Goal: Task Accomplishment & Management: Manage account settings

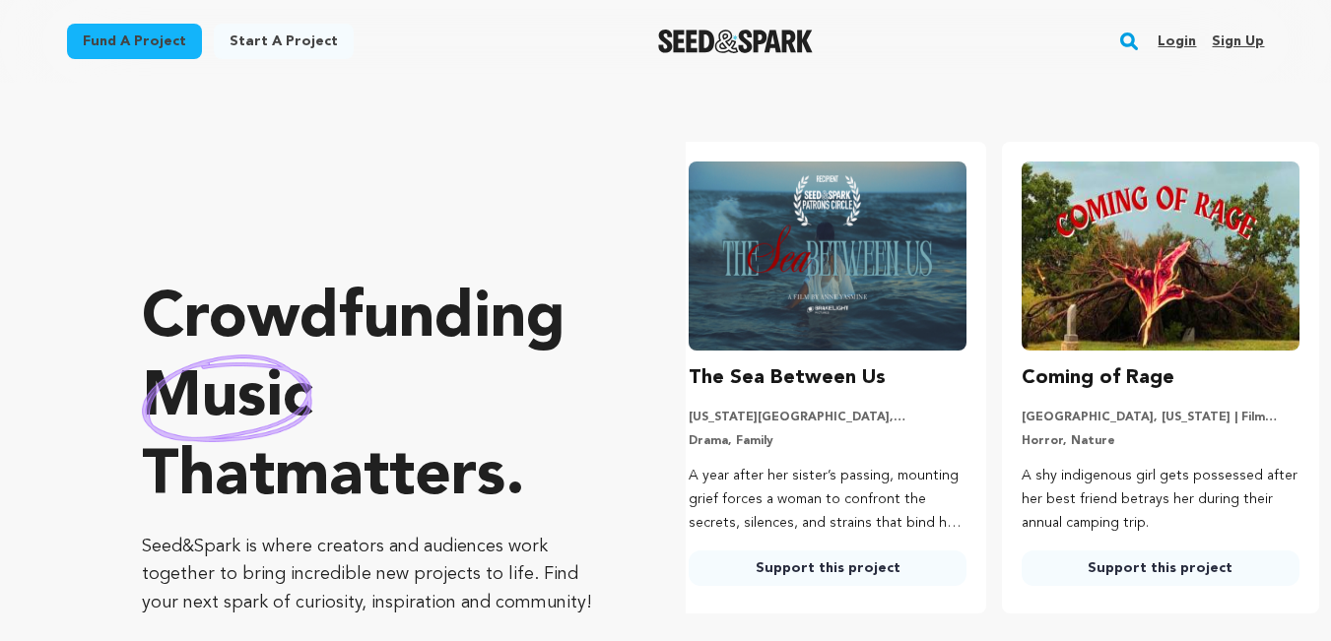
scroll to position [0, 349]
click at [1175, 37] on link "Login" at bounding box center [1176, 42] width 38 height 32
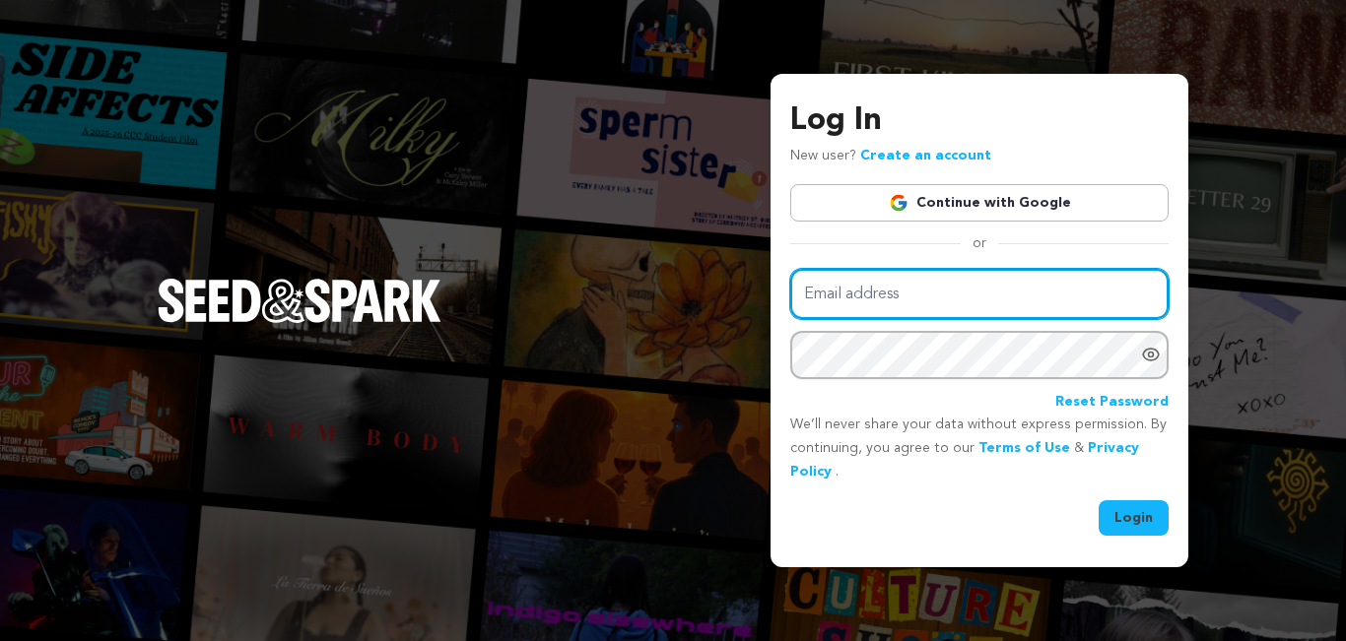
type input "mrvagre.g@gmail.com"
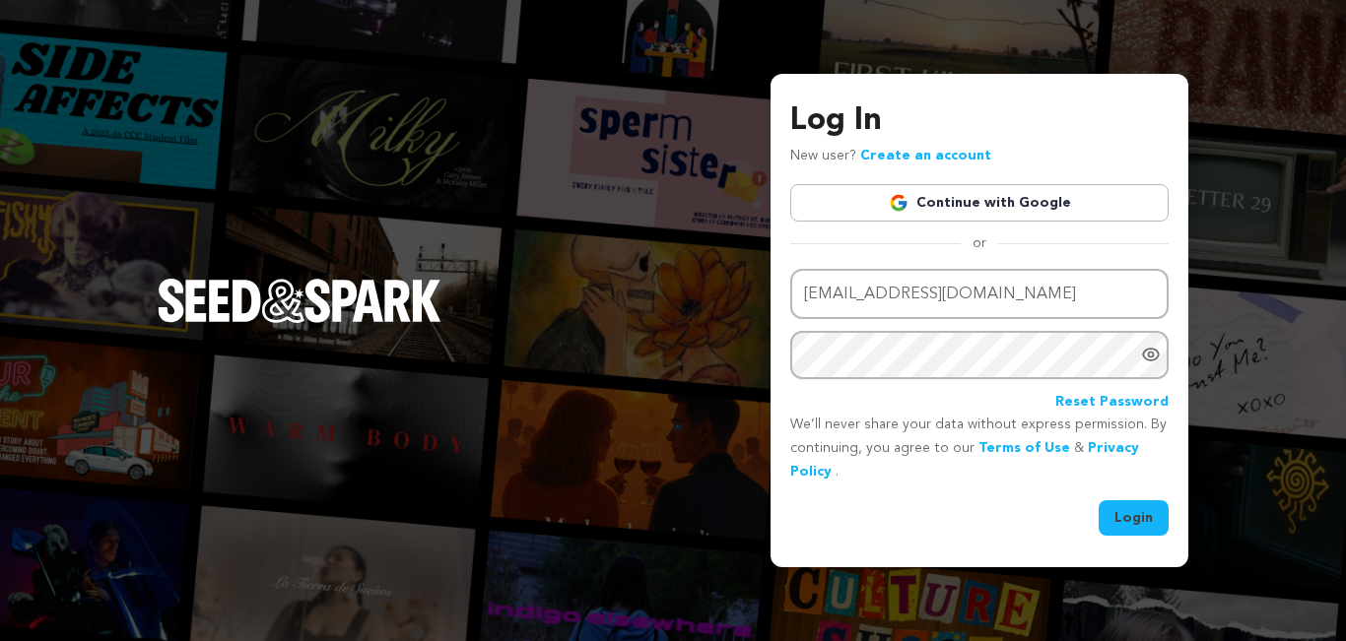
click at [1134, 518] on button "Login" at bounding box center [1133, 517] width 70 height 35
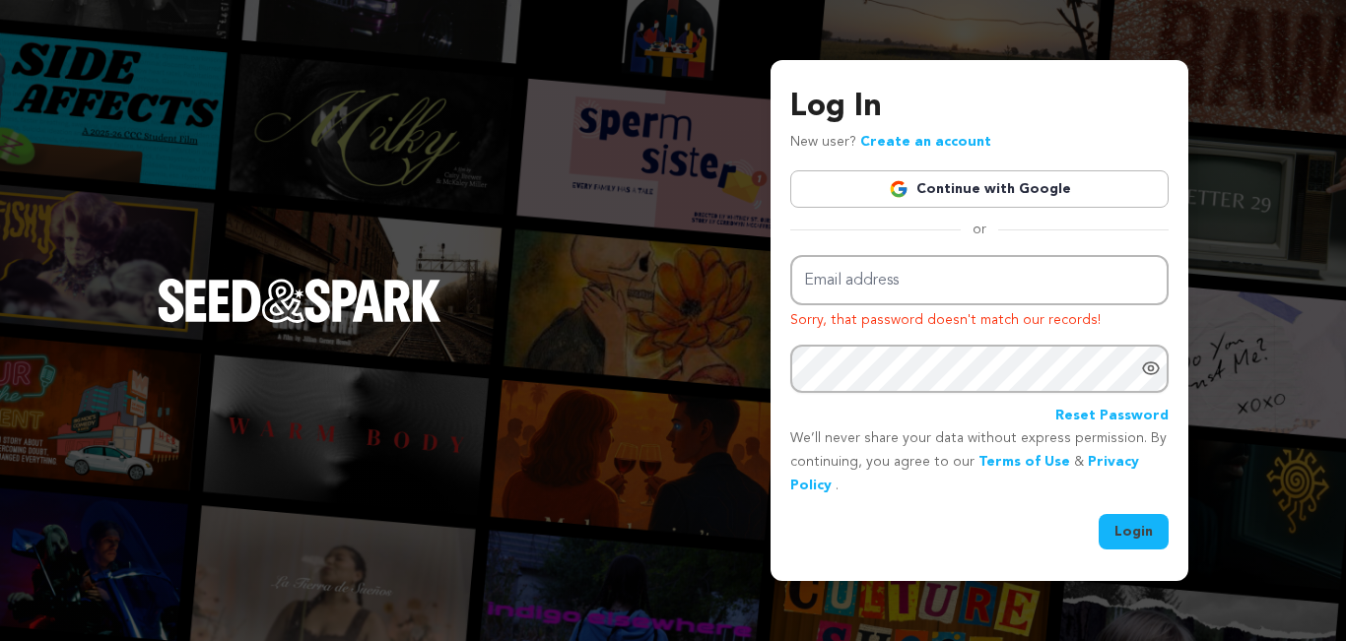
type input "mrvagre.g@gmail.com"
click at [1147, 371] on icon "Show password as plain text. Warning: this will display your password on the sc…" at bounding box center [1151, 369] width 20 height 20
click at [1124, 531] on button "Login" at bounding box center [1133, 531] width 70 height 35
